Goal: Transaction & Acquisition: Purchase product/service

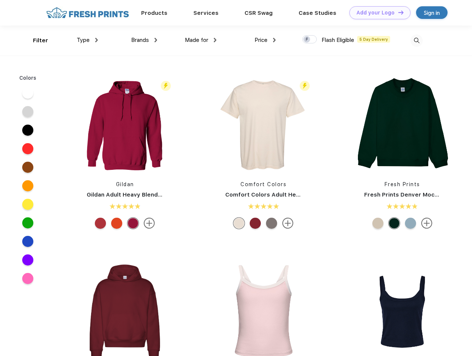
click at [377, 13] on link "Add your Logo Design Tool" at bounding box center [379, 12] width 61 height 13
click at [0, 0] on div "Design Tool" at bounding box center [0, 0] width 0 height 0
click at [397, 12] on link "Add your Logo Design Tool" at bounding box center [379, 12] width 61 height 13
click at [36, 40] on div "Filter" at bounding box center [40, 40] width 15 height 9
click at [87, 40] on span "Type" at bounding box center [83, 40] width 13 height 7
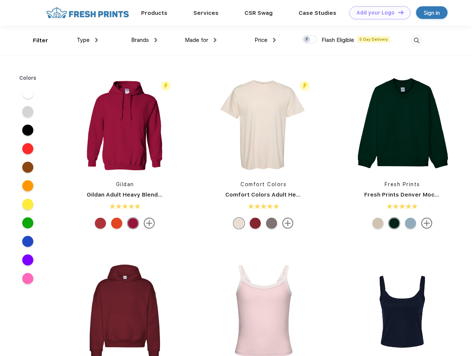
click at [144, 40] on span "Brands" at bounding box center [140, 40] width 18 height 7
click at [201, 40] on span "Made for" at bounding box center [196, 40] width 23 height 7
click at [265, 40] on span "Price" at bounding box center [261, 40] width 13 height 7
click at [310, 40] on div at bounding box center [309, 39] width 14 height 8
click at [307, 40] on input "checkbox" at bounding box center [304, 37] width 5 height 5
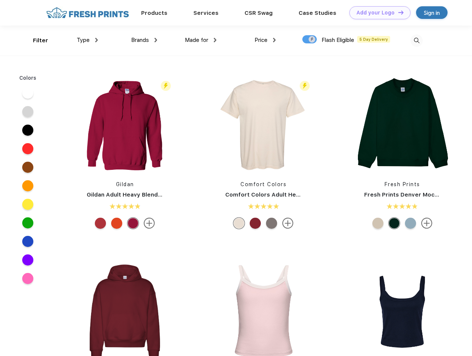
click at [416, 40] on img at bounding box center [416, 40] width 12 height 12
